Goal: Task Accomplishment & Management: Manage account settings

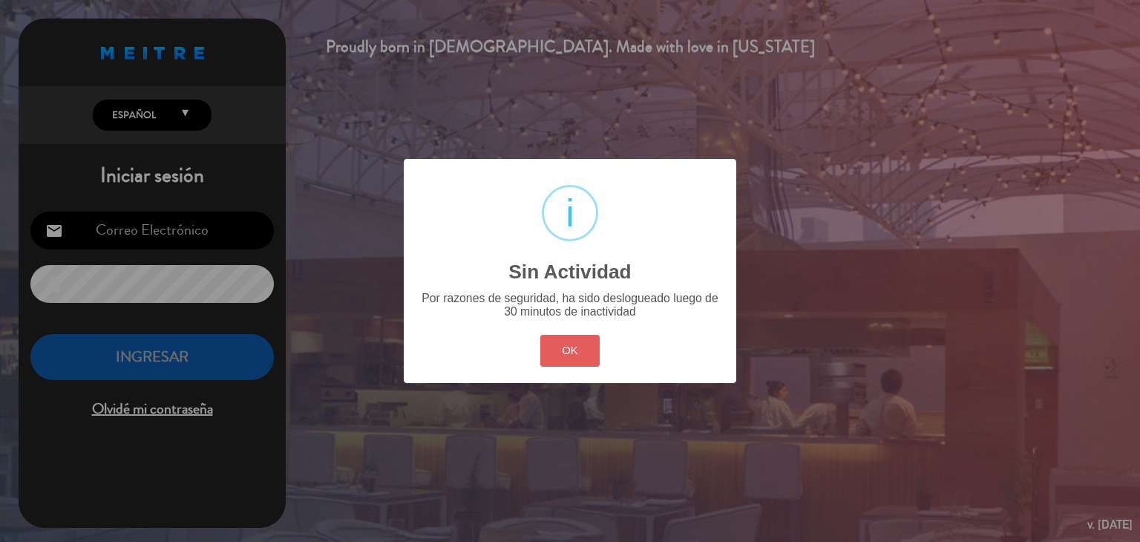
type input "[EMAIL_ADDRESS][DOMAIN_NAME]"
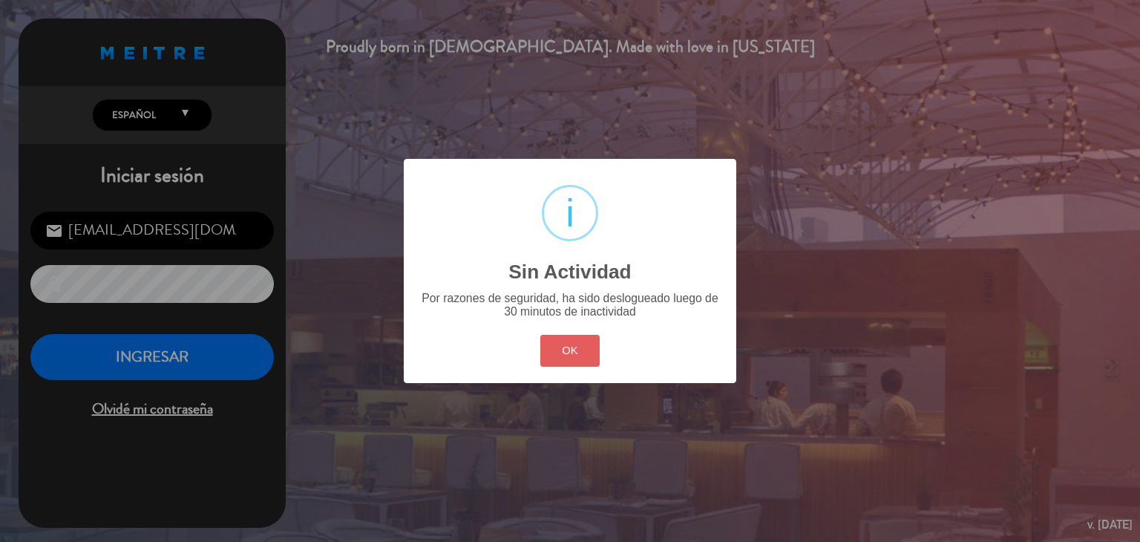
click at [586, 363] on button "OK" at bounding box center [570, 351] width 60 height 32
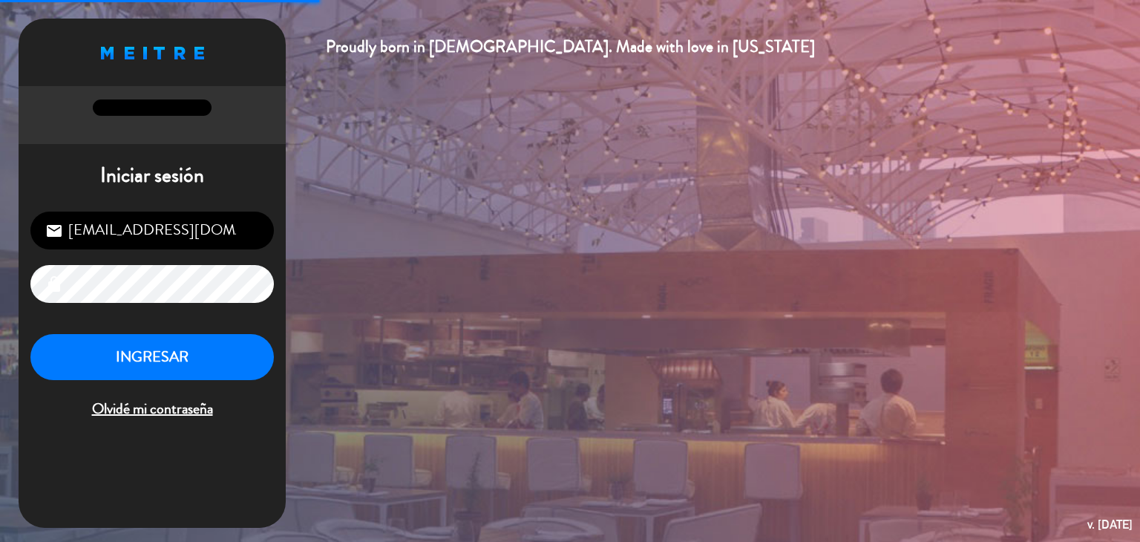
drag, startPoint x: 261, startPoint y: 390, endPoint x: 255, endPoint y: 381, distance: 11.1
click at [259, 390] on div "INGRESAR Olvidé mi contraseña" at bounding box center [152, 378] width 244 height 88
click at [246, 357] on button "INGRESAR" at bounding box center [152, 357] width 244 height 47
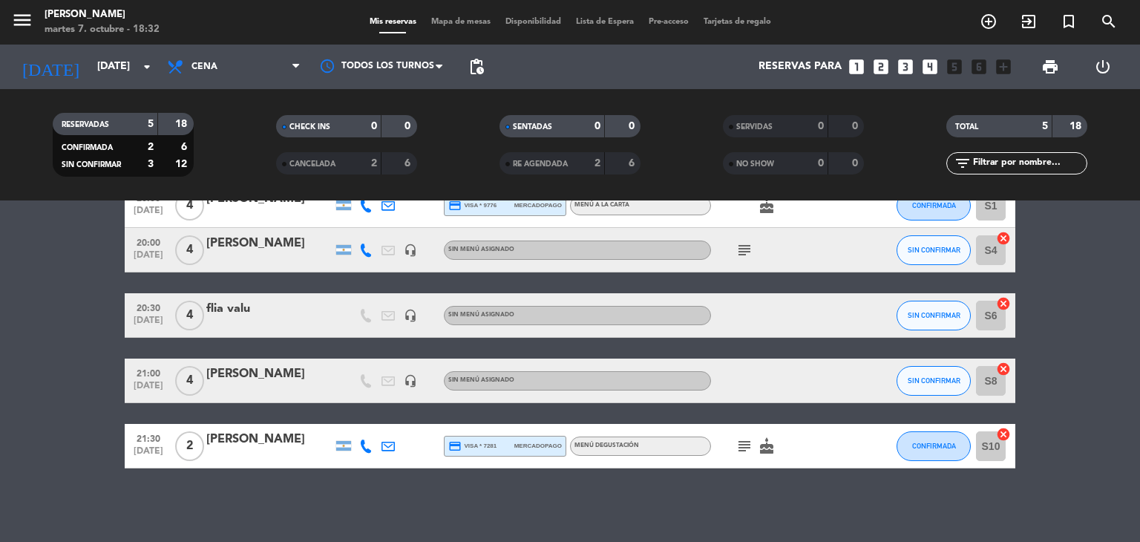
scroll to position [86, 0]
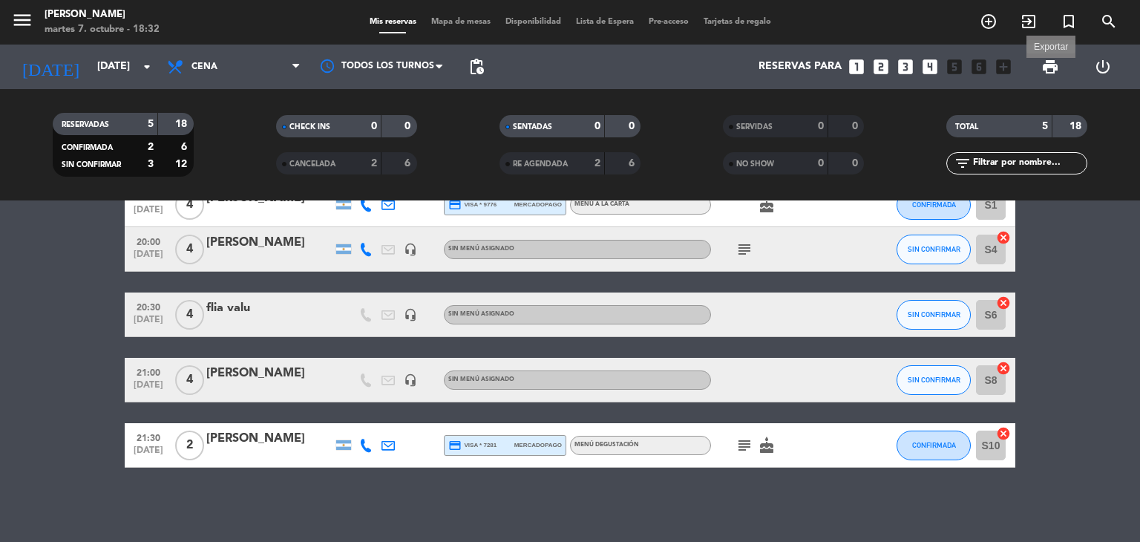
click at [1045, 70] on span "print" at bounding box center [1051, 67] width 18 height 18
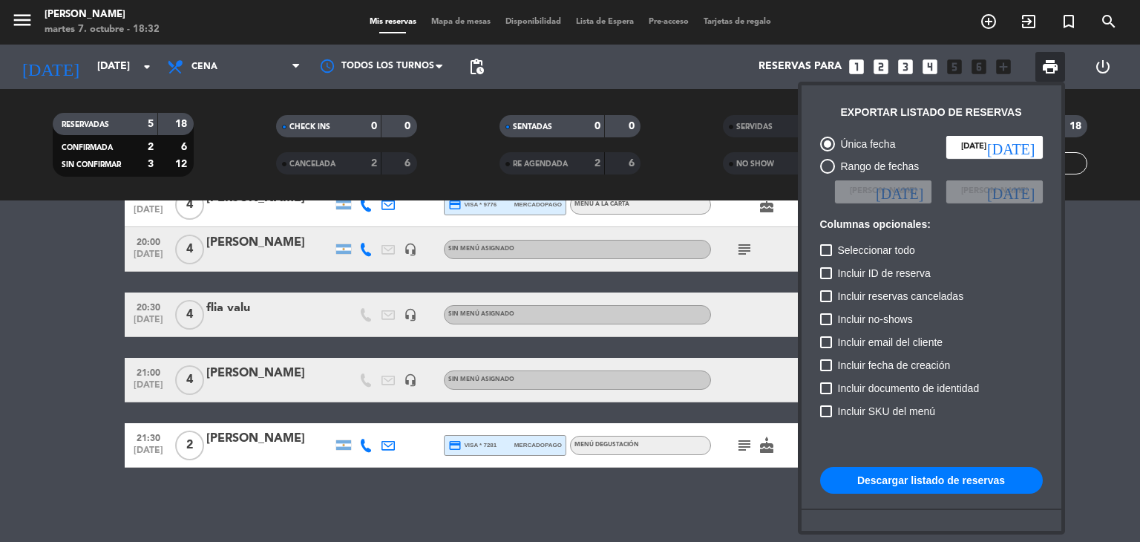
click at [916, 486] on button "Descargar listado de reservas" at bounding box center [931, 480] width 223 height 27
click at [1120, 262] on div at bounding box center [570, 271] width 1140 height 542
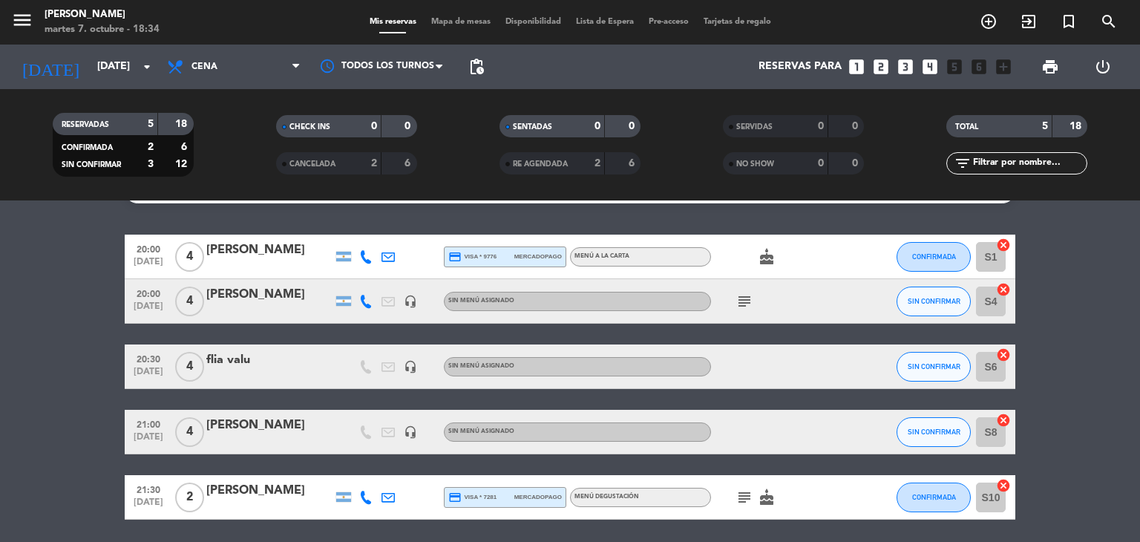
scroll to position [0, 0]
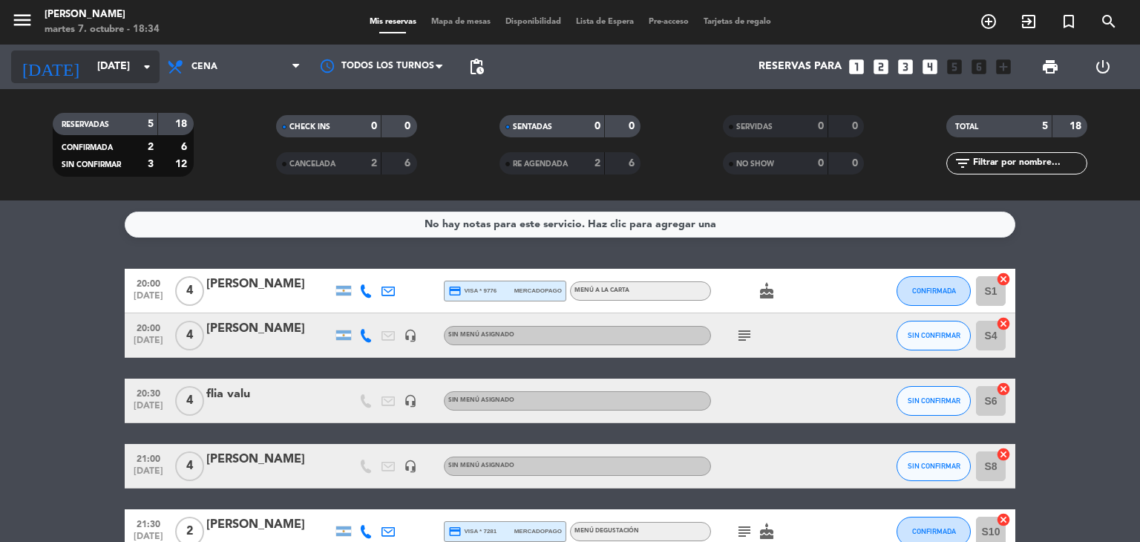
click at [149, 78] on input "[DATE]" at bounding box center [160, 66] width 141 height 27
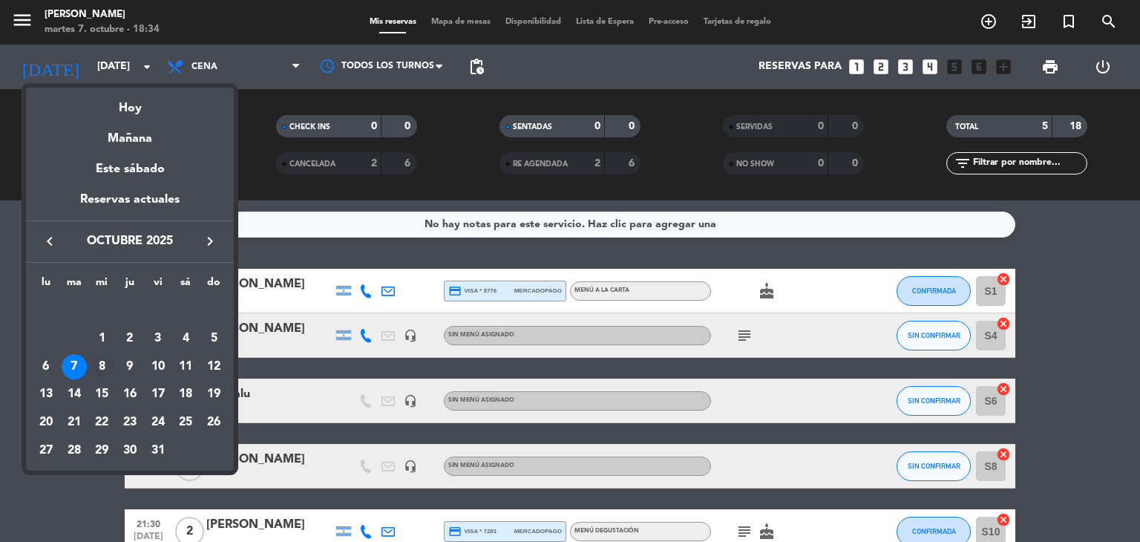
click at [97, 358] on div "8" at bounding box center [101, 366] width 25 height 25
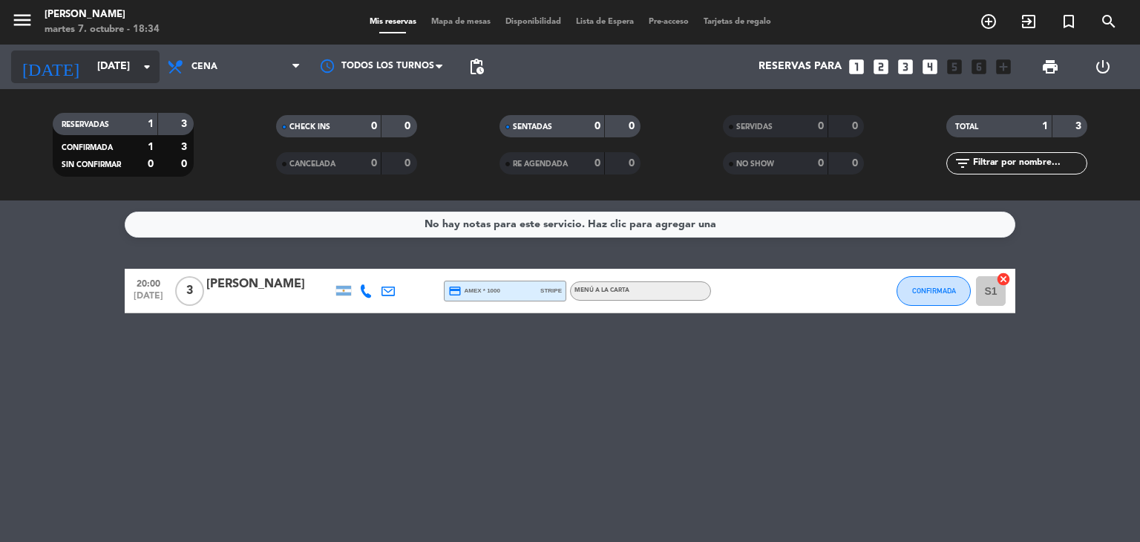
click at [145, 72] on icon "arrow_drop_down" at bounding box center [147, 67] width 18 height 18
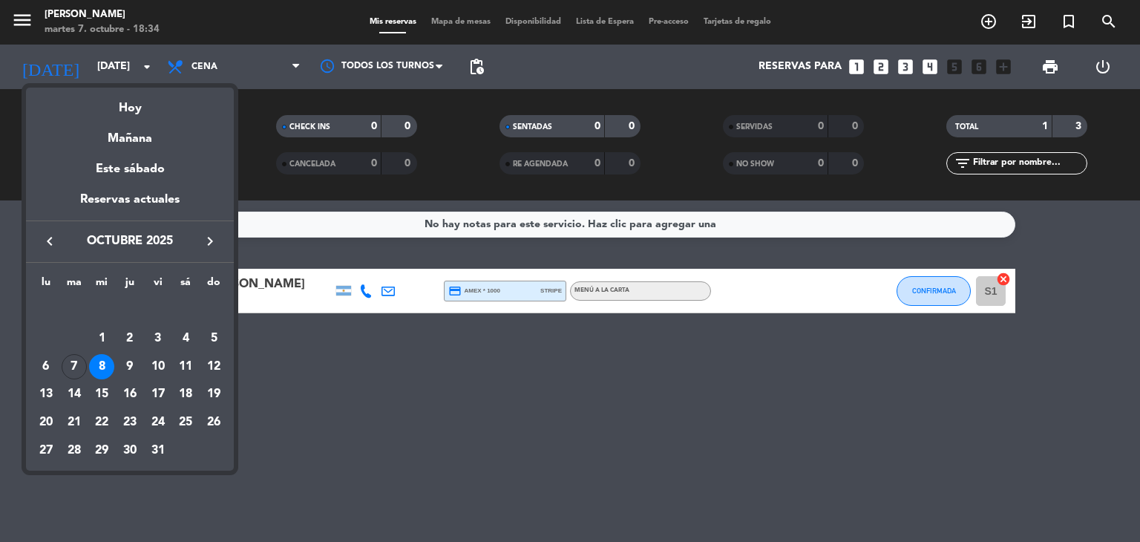
click at [713, 316] on div at bounding box center [570, 271] width 1140 height 542
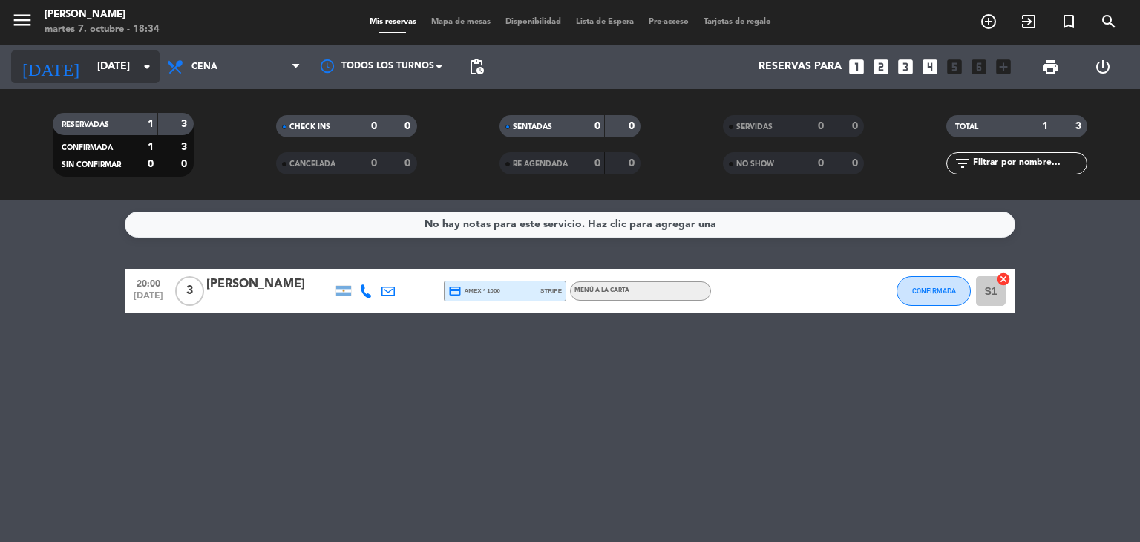
click at [145, 64] on icon "arrow_drop_down" at bounding box center [147, 67] width 18 height 18
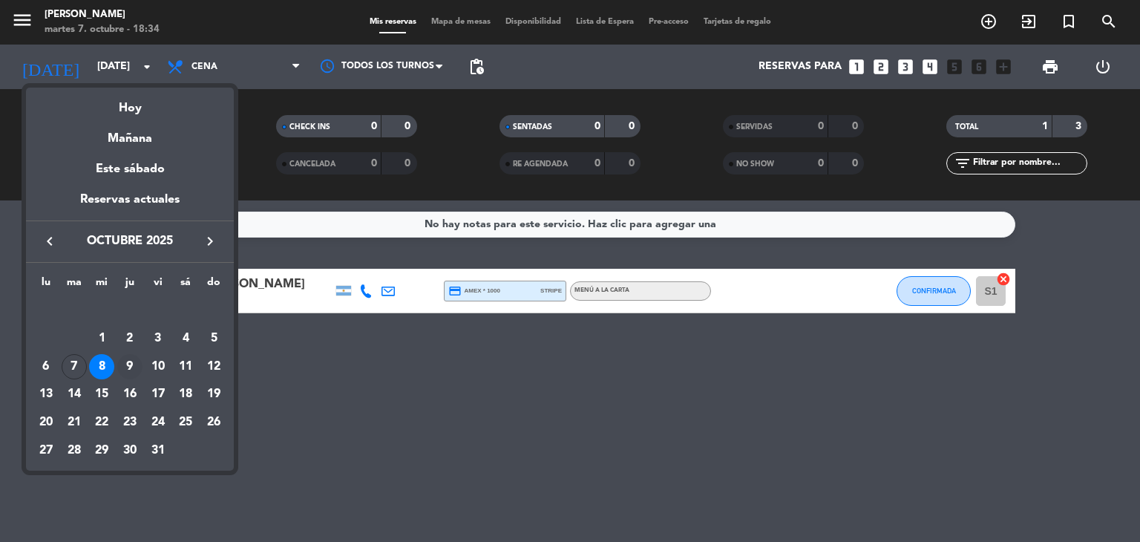
click at [140, 365] on div "9" at bounding box center [129, 366] width 25 height 25
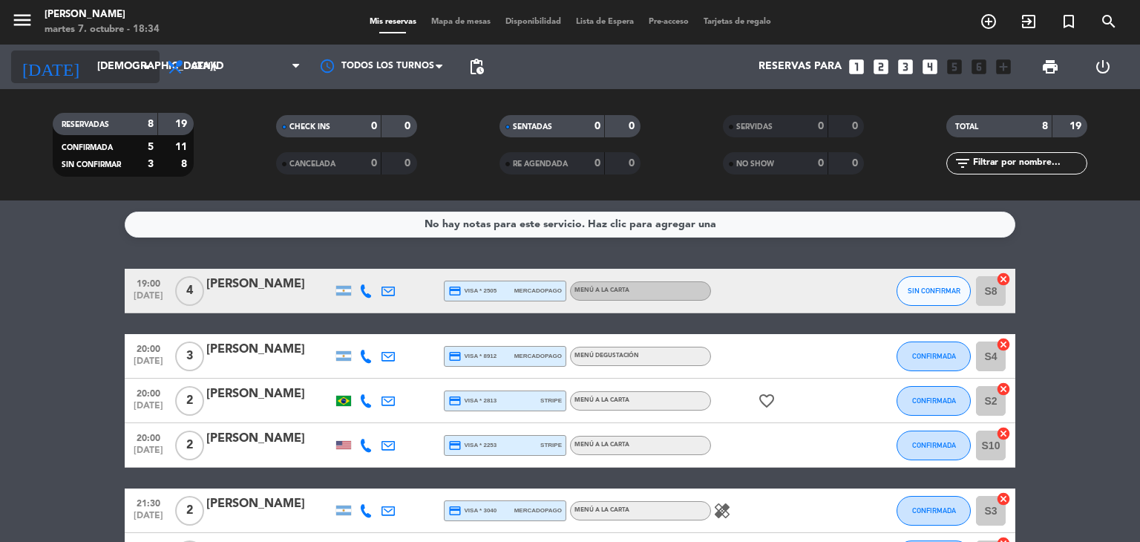
click at [136, 74] on input "[DEMOGRAPHIC_DATA][DATE]" at bounding box center [160, 66] width 141 height 27
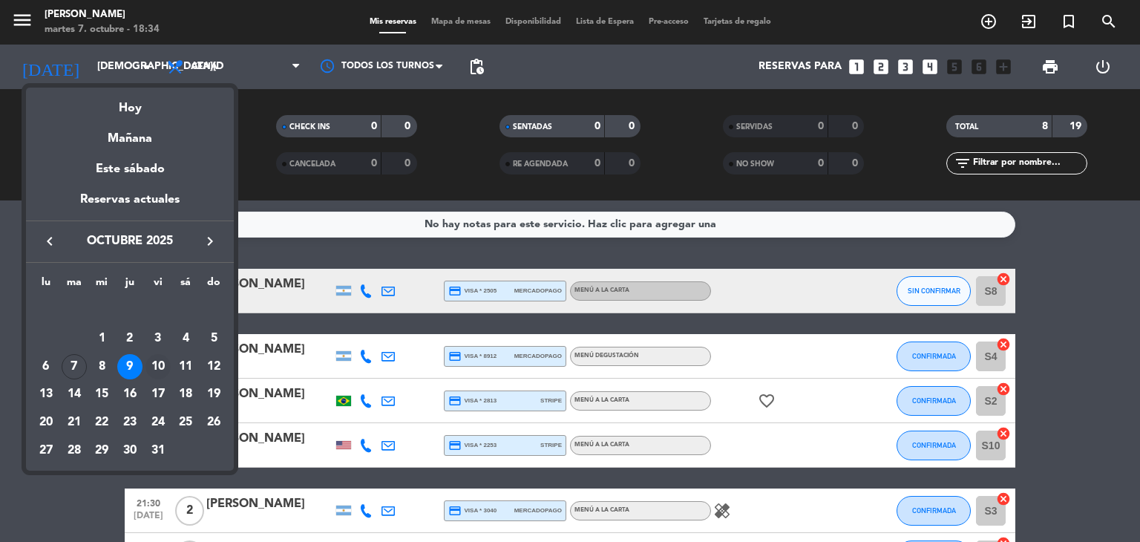
click at [162, 362] on div "10" at bounding box center [158, 366] width 25 height 25
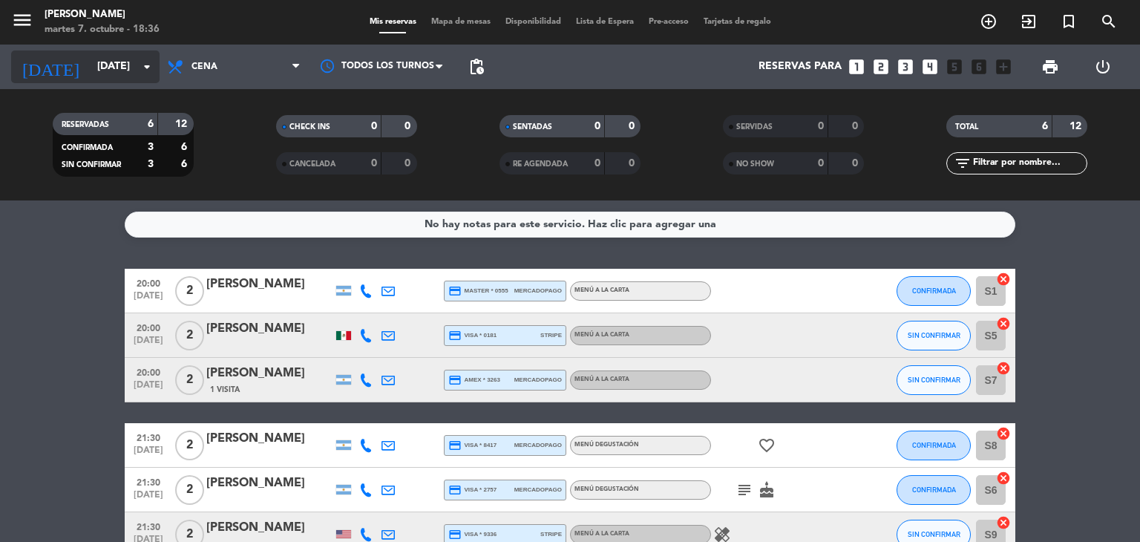
click at [140, 77] on input "[DATE]" at bounding box center [160, 66] width 141 height 27
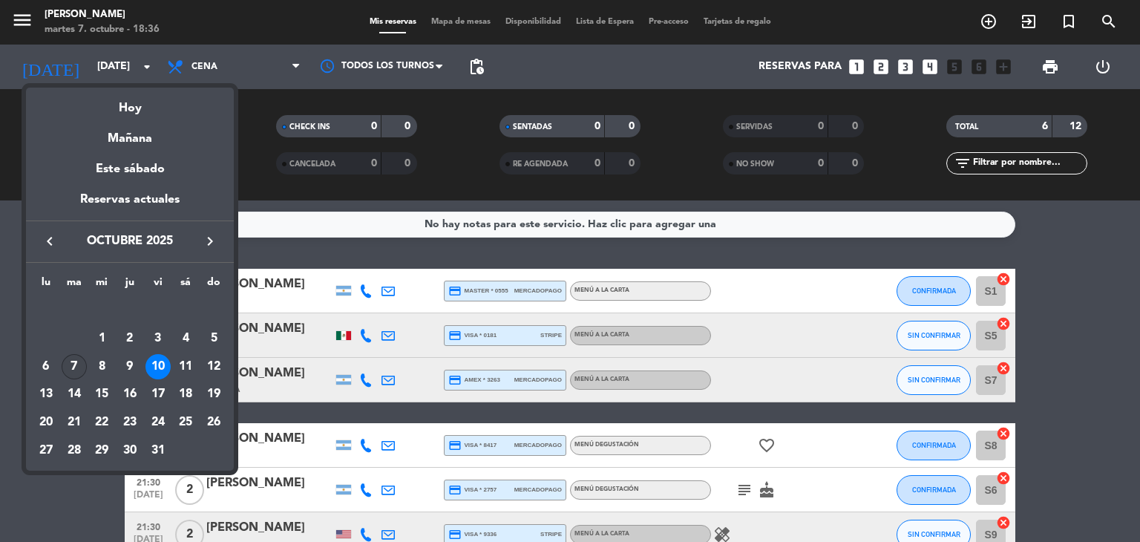
click at [75, 356] on div "7" at bounding box center [74, 366] width 25 height 25
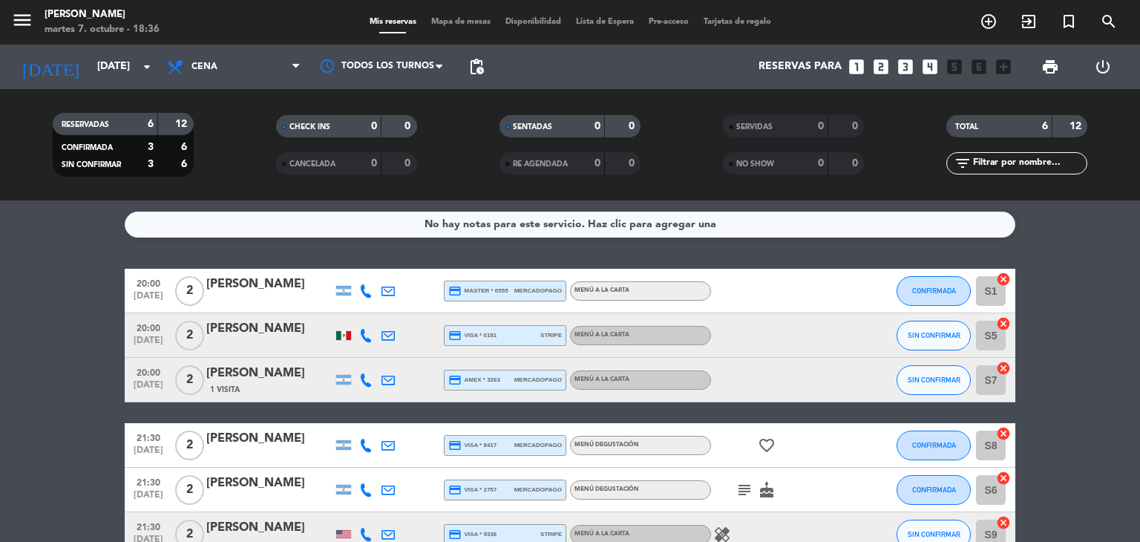
type input "[DATE]"
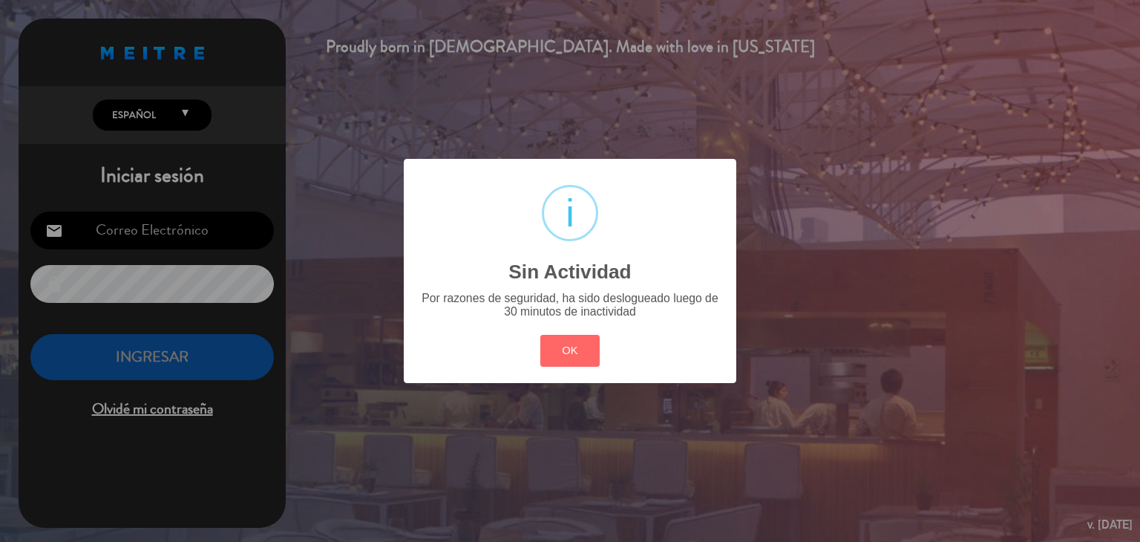
type input "[EMAIL_ADDRESS][DOMAIN_NAME]"
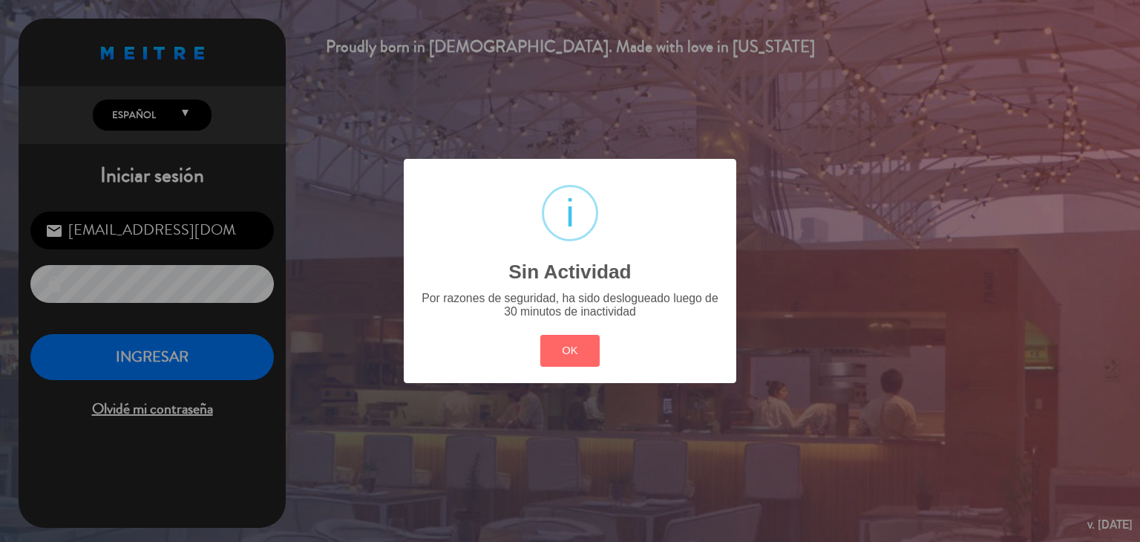
drag, startPoint x: 613, startPoint y: 339, endPoint x: 600, endPoint y: 350, distance: 16.4
click at [610, 339] on div "? ! i Sin Actividad × Por razones de seguridad, ha sido deslogueado luego de 30…" at bounding box center [570, 271] width 333 height 224
click at [570, 349] on button "OK" at bounding box center [570, 351] width 60 height 32
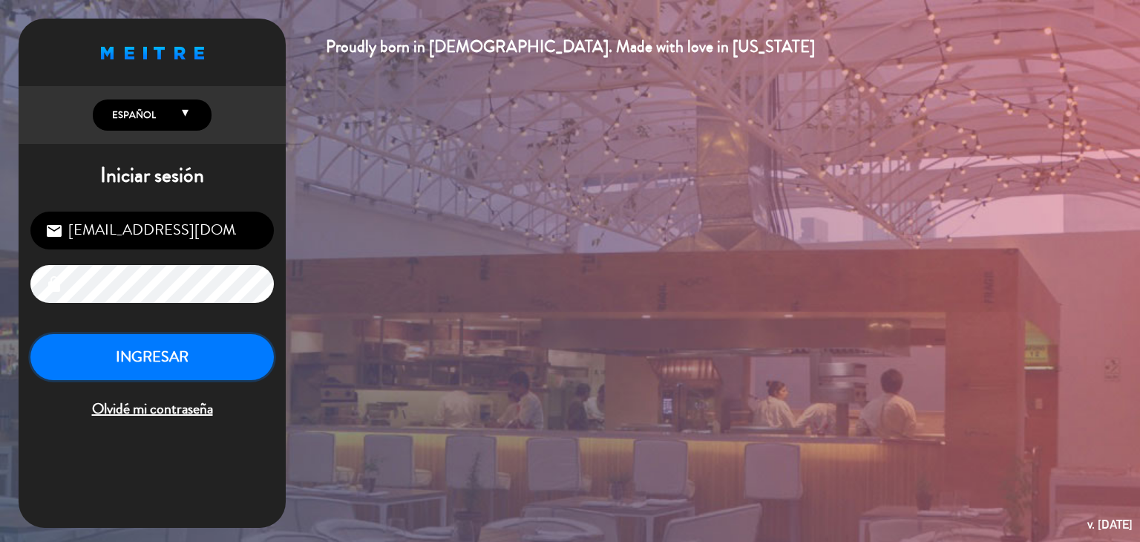
click at [169, 345] on button "INGRESAR" at bounding box center [152, 357] width 244 height 47
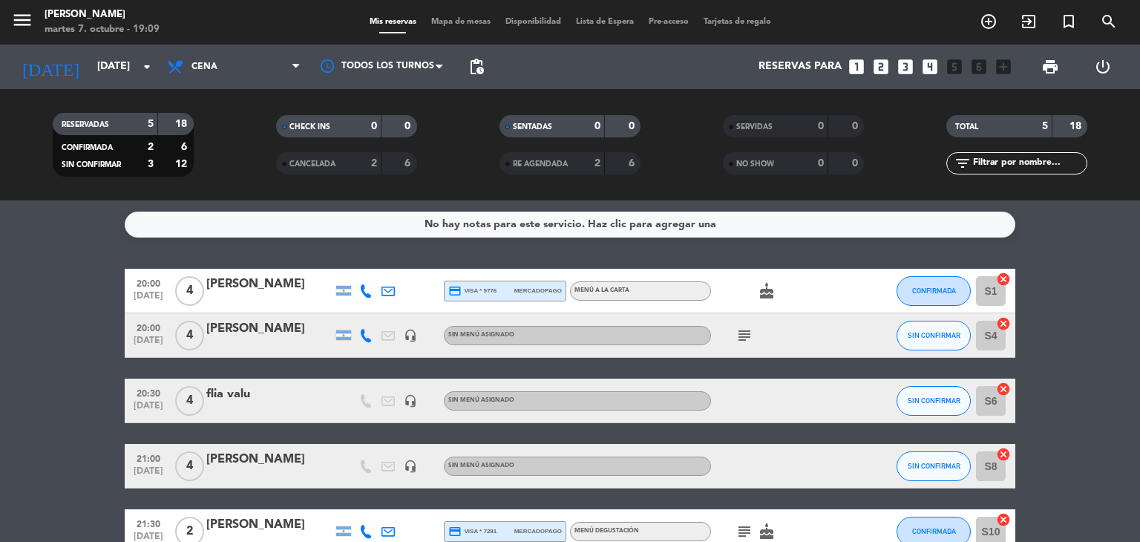
scroll to position [74, 0]
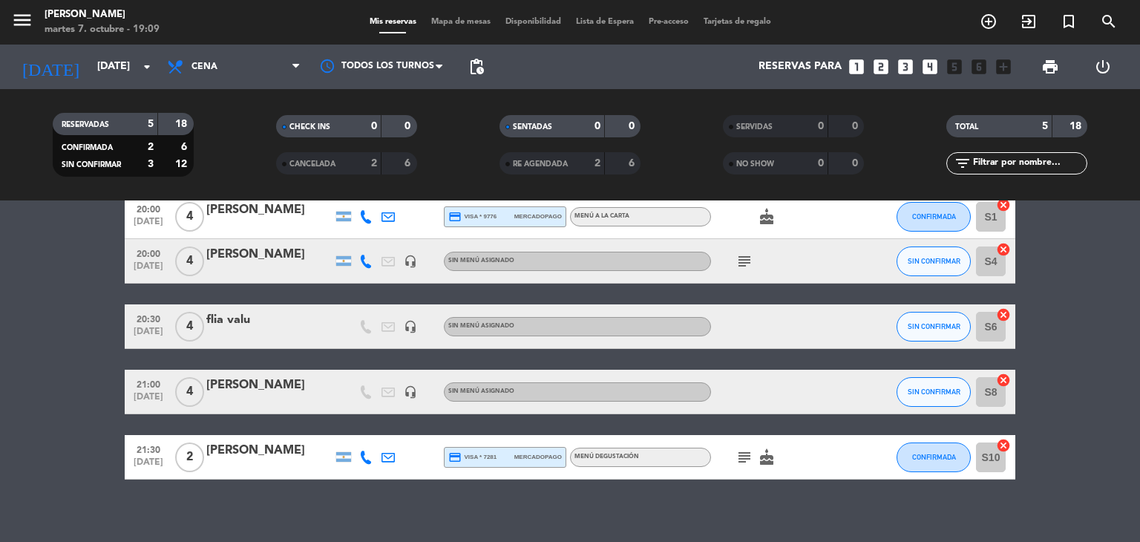
click at [750, 253] on icon "subject" at bounding box center [745, 261] width 18 height 18
click at [748, 256] on icon "subject" at bounding box center [745, 261] width 18 height 18
click at [765, 471] on div "subject cake" at bounding box center [778, 457] width 134 height 44
click at [771, 456] on icon "cake" at bounding box center [767, 457] width 18 height 18
click at [775, 463] on icon "cake" at bounding box center [767, 457] width 18 height 18
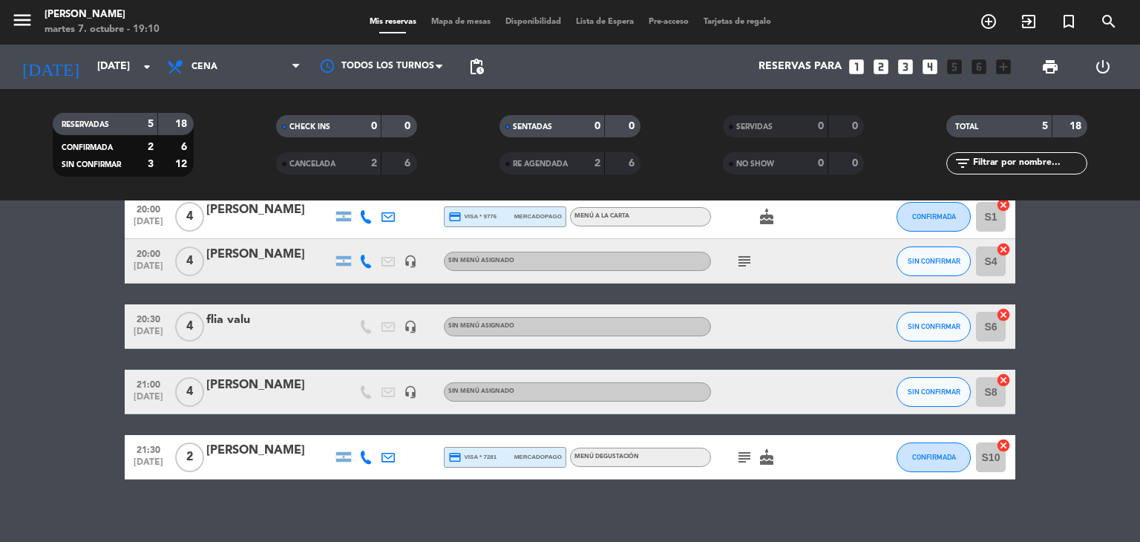
click at [1140, 45] on div "menu [PERSON_NAME] 7. octubre - 19:10 Mis reservas Mapa de mesas Disponibilidad…" at bounding box center [570, 100] width 1140 height 200
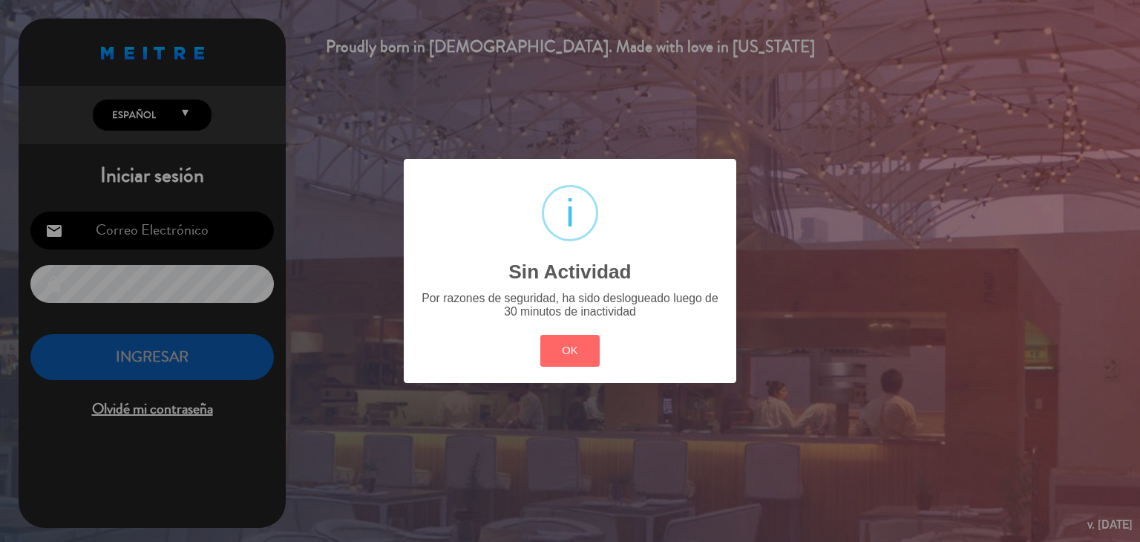
type input "[EMAIL_ADDRESS][DOMAIN_NAME]"
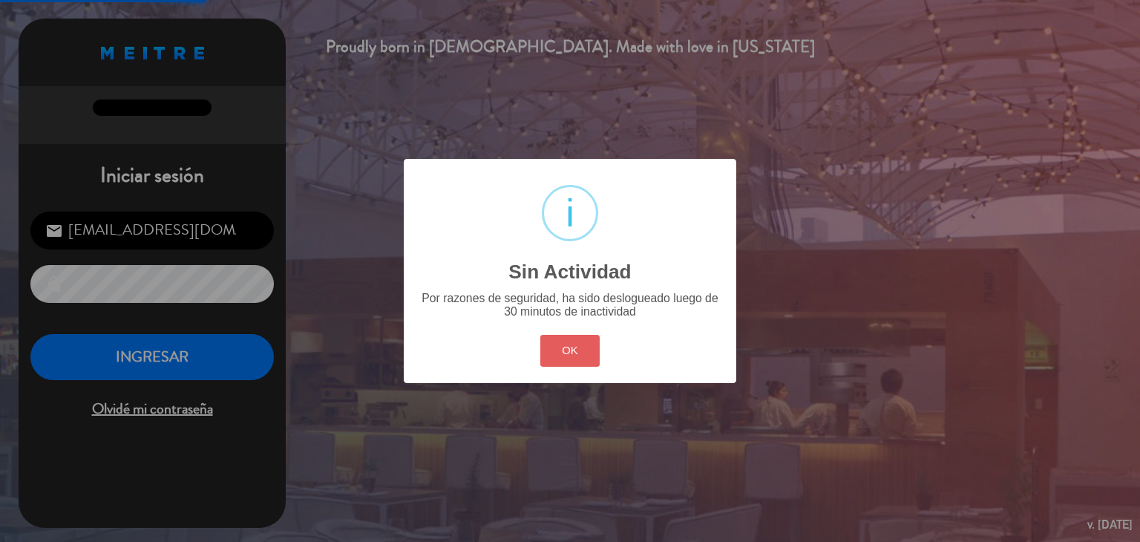
click at [549, 363] on button "OK" at bounding box center [570, 351] width 60 height 32
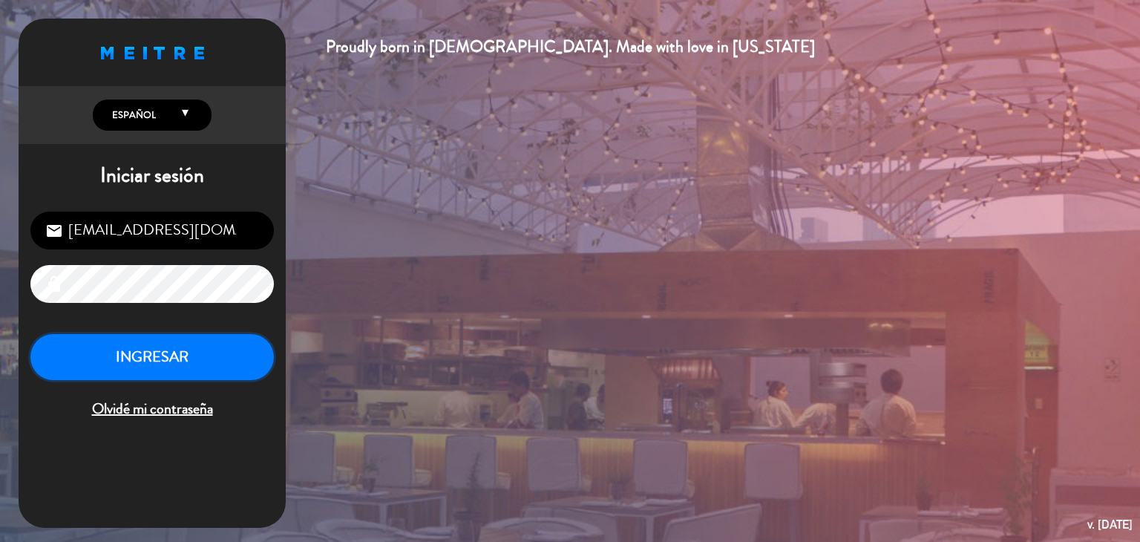
click at [205, 347] on button "INGRESAR" at bounding box center [152, 357] width 244 height 47
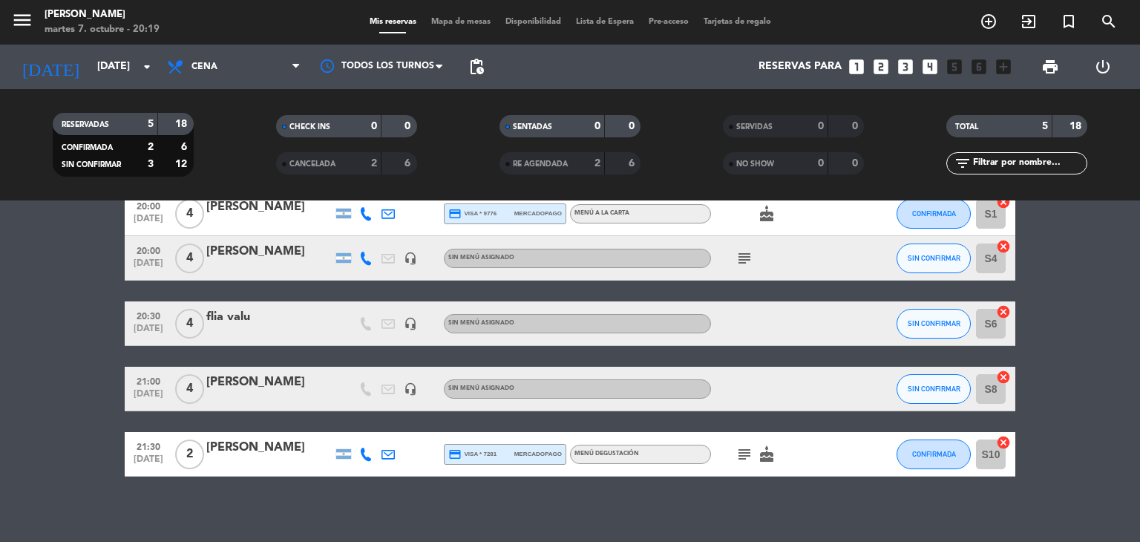
scroll to position [86, 0]
